Goal: Task Accomplishment & Management: Manage account settings

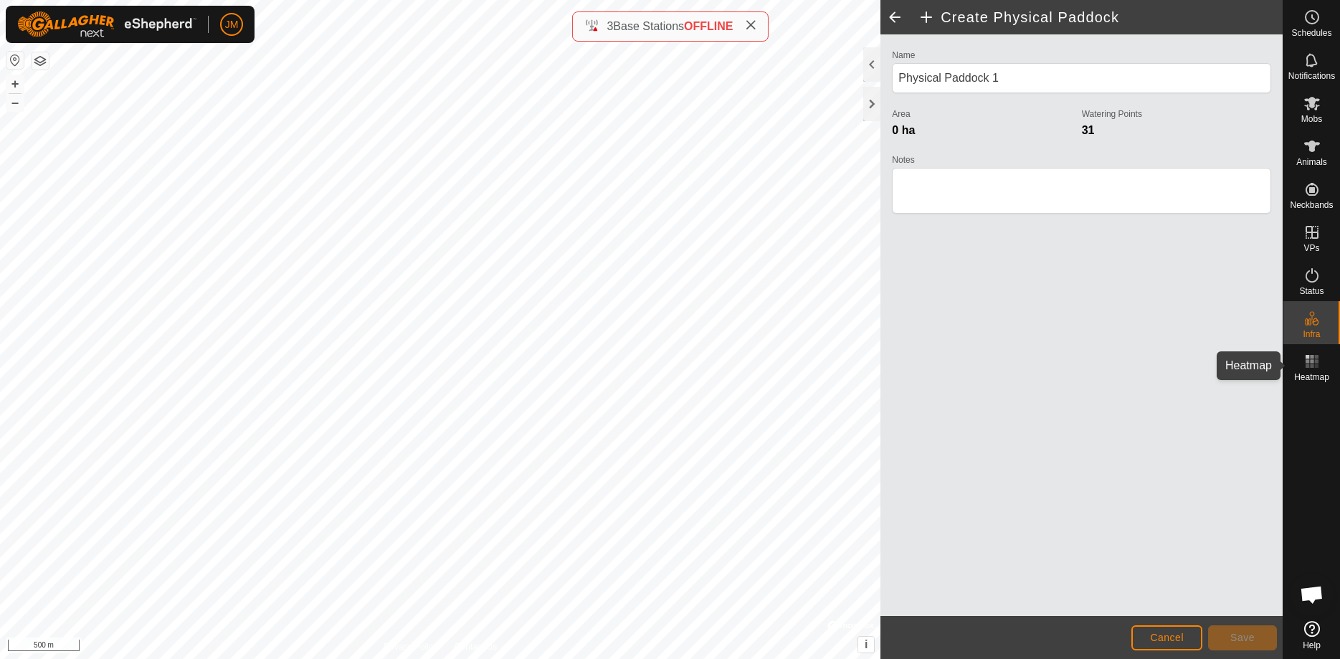
click at [1310, 368] on icon at bounding box center [1311, 361] width 17 height 17
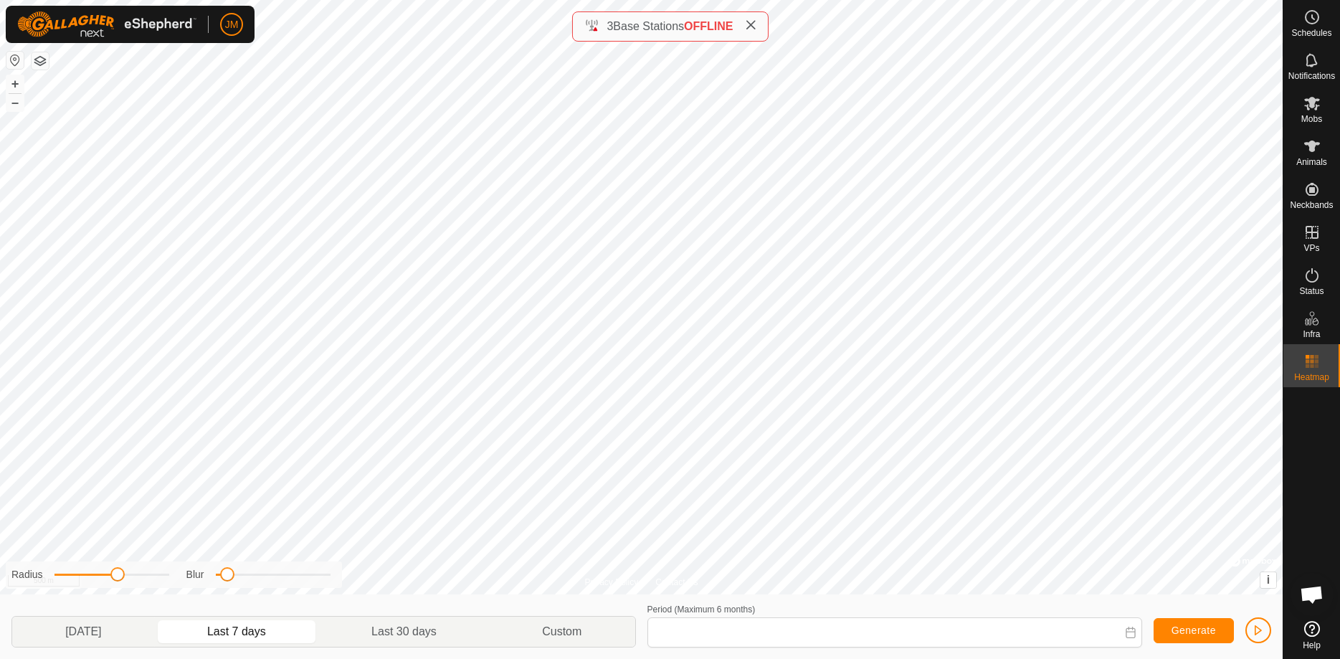
type input "[DATE] - [DATE]"
drag, startPoint x: 118, startPoint y: 573, endPoint x: 75, endPoint y: 577, distance: 43.9
click at [75, 577] on span at bounding box center [74, 574] width 14 height 14
click at [71, 576] on span at bounding box center [72, 574] width 14 height 14
drag, startPoint x: 228, startPoint y: 573, endPoint x: 262, endPoint y: 584, distance: 35.4
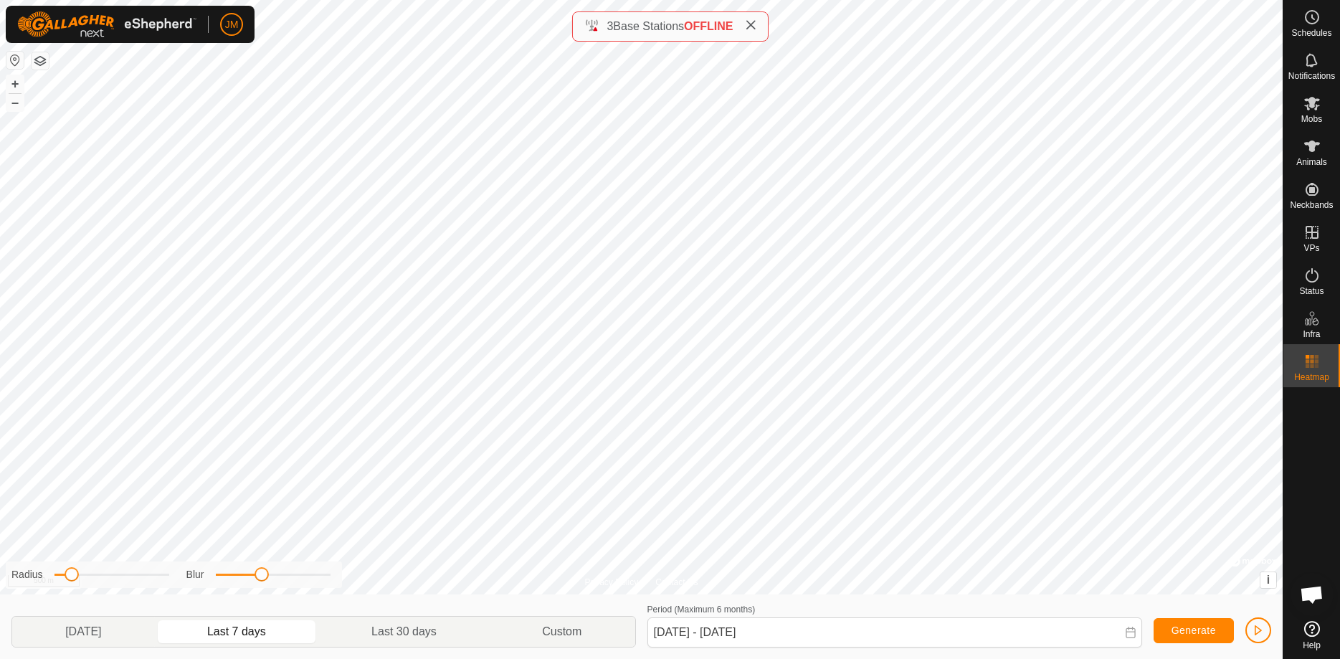
click at [262, 584] on div "Radius Blur" at bounding box center [174, 574] width 336 height 27
drag, startPoint x: 72, startPoint y: 576, endPoint x: 87, endPoint y: 579, distance: 15.5
click at [87, 579] on span at bounding box center [87, 574] width 14 height 14
click at [235, 34] on p-avatar "JM" at bounding box center [231, 24] width 23 height 23
click at [262, 111] on link "Logout" at bounding box center [298, 110] width 142 height 23
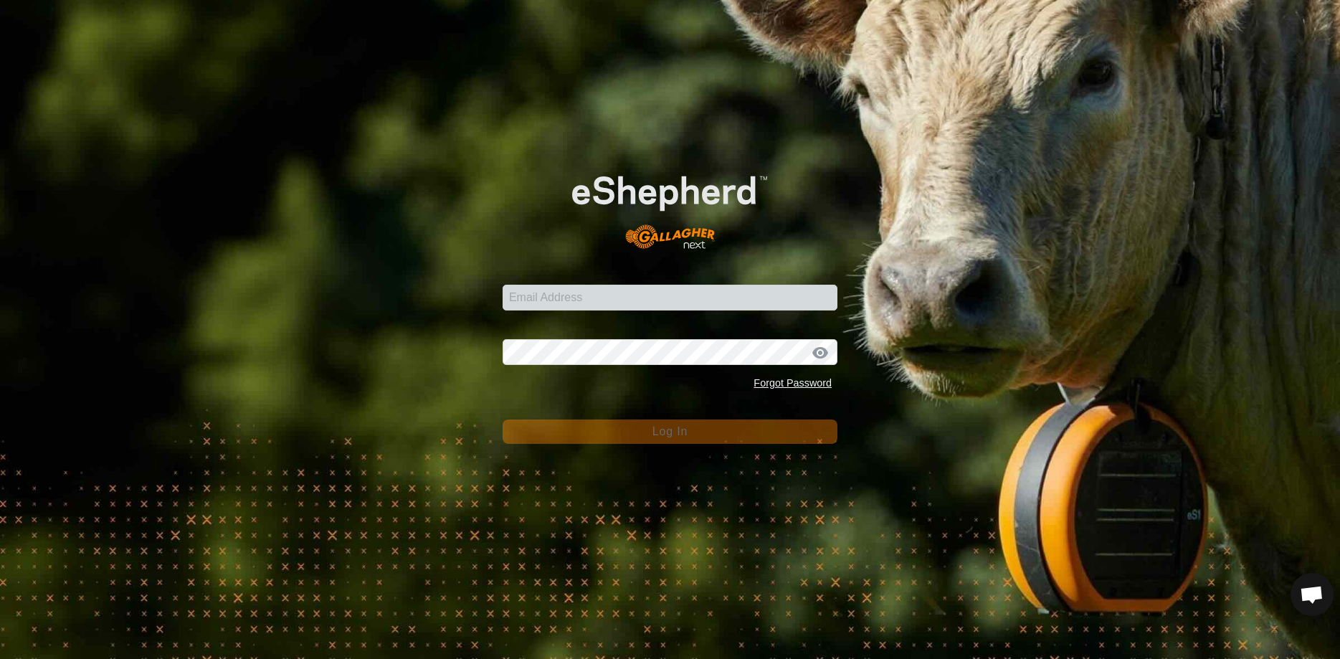
type input "[PERSON_NAME][EMAIL_ADDRESS][DOMAIN_NAME]"
